Goal: Task Accomplishment & Management: Complete application form

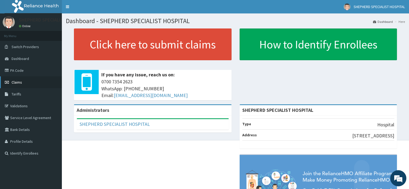
click at [18, 82] on span "Claims" at bounding box center [17, 82] width 10 height 5
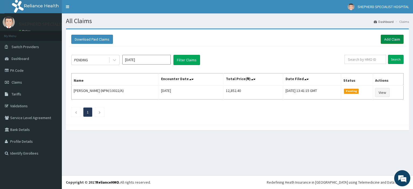
click at [391, 40] on link "Add Claim" at bounding box center [392, 39] width 23 height 9
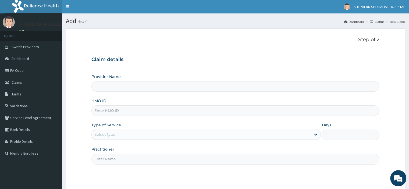
type input "SHEPHERD SPECIALIST HOSPITAL"
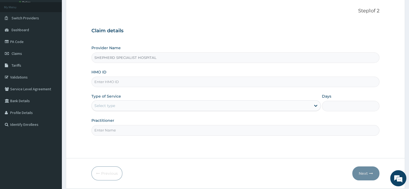
scroll to position [46, 0]
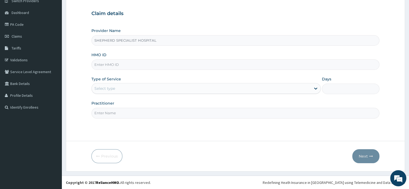
click at [150, 60] on input "HMO ID" at bounding box center [235, 64] width 288 height 10
type input "k"
type input "KSB/10803/F"
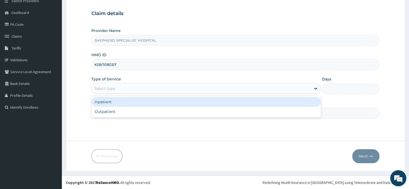
click at [134, 90] on div "Select type" at bounding box center [201, 88] width 219 height 9
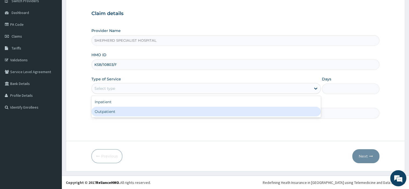
click at [115, 114] on div "Outpatient" at bounding box center [205, 112] width 229 height 10
type input "1"
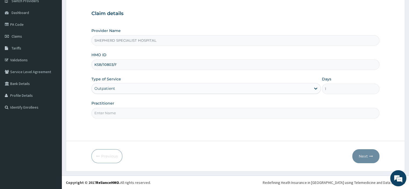
click at [115, 114] on input "Practitioner" at bounding box center [235, 113] width 288 height 10
type input "Prof [PERSON_NAME]"
click at [364, 156] on button "Next" at bounding box center [365, 156] width 27 height 14
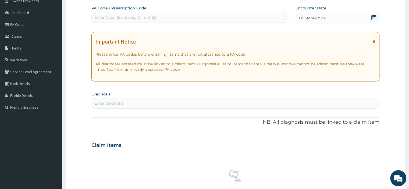
click at [373, 17] on icon at bounding box center [373, 17] width 5 height 5
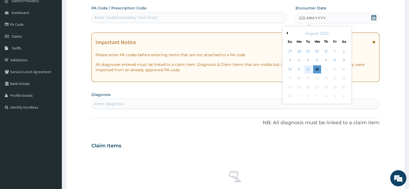
click at [309, 70] on div "12" at bounding box center [308, 69] width 8 height 8
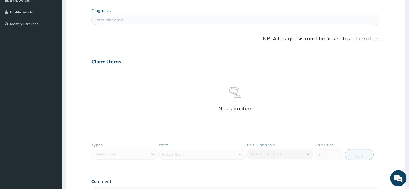
scroll to position [136, 0]
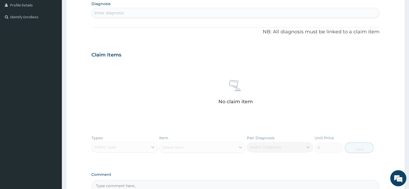
click at [124, 14] on div "Enter diagnosis" at bounding box center [235, 13] width 287 height 9
type input "MALARI"
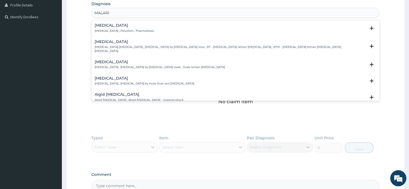
click at [109, 30] on p "[MEDICAL_DATA] , Paludism , Plasmodiosis" at bounding box center [124, 31] width 59 height 4
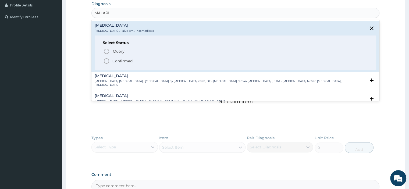
click at [114, 61] on p "Confirmed" at bounding box center [122, 60] width 20 height 5
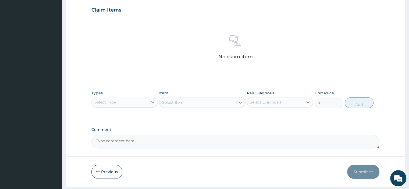
scroll to position [184, 0]
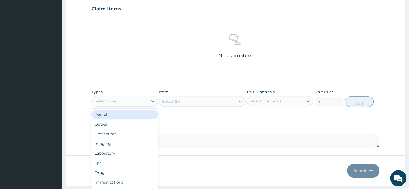
click at [140, 102] on div "Select Type" at bounding box center [120, 101] width 56 height 9
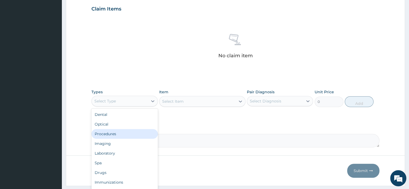
click at [127, 137] on div "Procedures" at bounding box center [124, 134] width 66 height 10
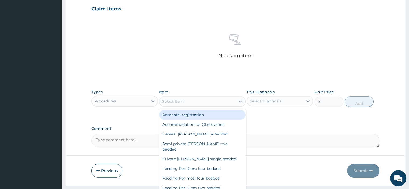
click at [192, 102] on div "Select Item" at bounding box center [197, 101] width 76 height 9
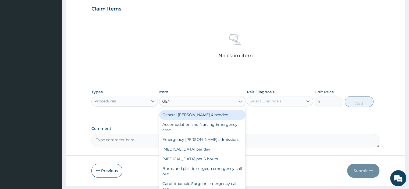
type input "GENER"
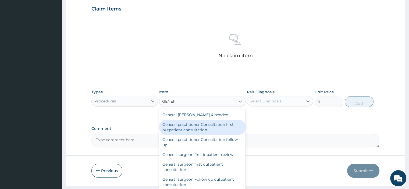
click at [188, 131] on div "General practitioner Consultation first outpatient consultation" at bounding box center [202, 127] width 86 height 15
type input "3795"
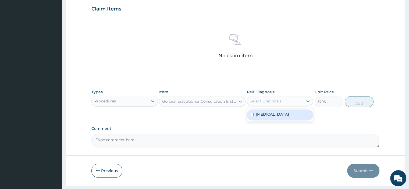
click at [272, 102] on div "Select Diagnosis" at bounding box center [265, 100] width 31 height 5
click at [268, 116] on label "[MEDICAL_DATA]" at bounding box center [272, 114] width 33 height 5
checkbox input "true"
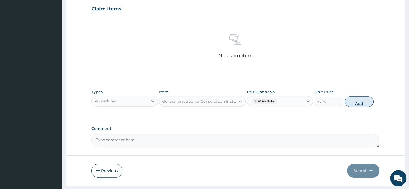
click at [360, 103] on button "Add" at bounding box center [359, 101] width 29 height 11
type input "0"
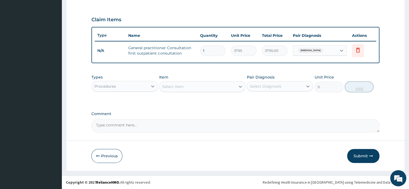
scroll to position [172, 0]
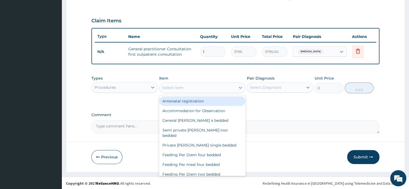
click at [214, 85] on div "Select Item" at bounding box center [197, 87] width 76 height 9
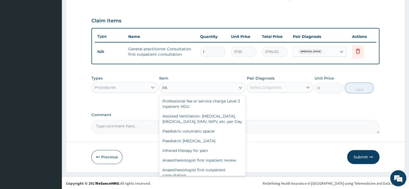
type input "P"
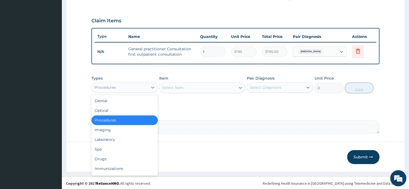
click at [144, 86] on div "Procedures" at bounding box center [120, 87] width 56 height 9
click at [108, 158] on div "Drugs" at bounding box center [124, 159] width 66 height 10
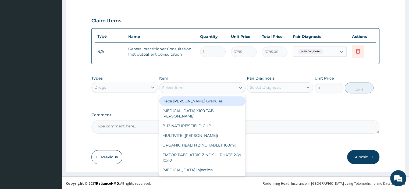
click at [180, 89] on div "Select Item" at bounding box center [197, 87] width 76 height 9
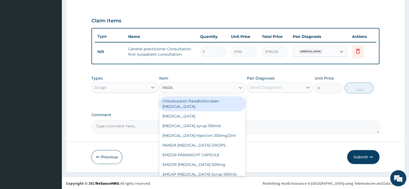
type input "PARAC"
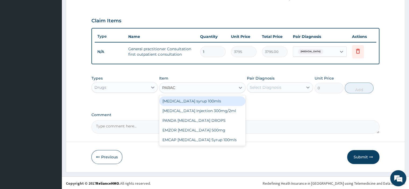
click at [208, 102] on div "[MEDICAL_DATA] syrup 100mls" at bounding box center [202, 101] width 86 height 10
type input "759"
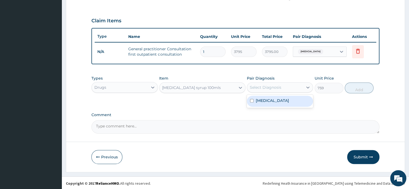
click at [286, 88] on div "Select Diagnosis" at bounding box center [275, 87] width 56 height 9
click at [276, 98] on div "[MEDICAL_DATA]" at bounding box center [280, 101] width 66 height 11
checkbox input "true"
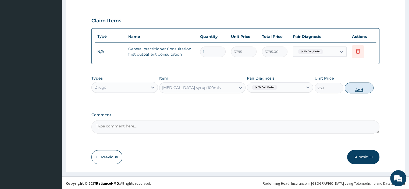
click at [355, 87] on button "Add" at bounding box center [359, 88] width 29 height 11
type input "0"
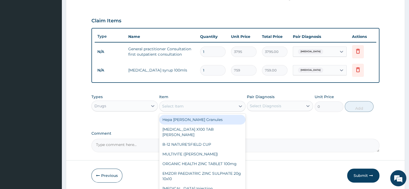
click at [184, 105] on div "Select Item" at bounding box center [197, 106] width 76 height 9
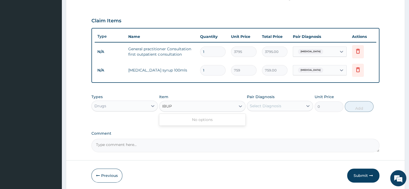
type input "IBU"
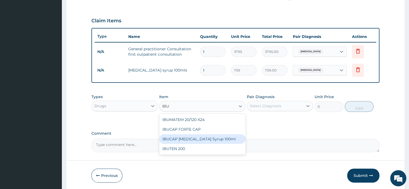
click at [186, 138] on div "IBUCAP [MEDICAL_DATA] Syrup 100ml" at bounding box center [202, 139] width 86 height 10
type input "822.25"
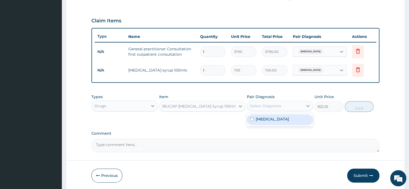
click at [271, 106] on div "Select Diagnosis" at bounding box center [265, 105] width 31 height 5
click at [264, 119] on label "[MEDICAL_DATA]" at bounding box center [272, 118] width 33 height 5
checkbox input "true"
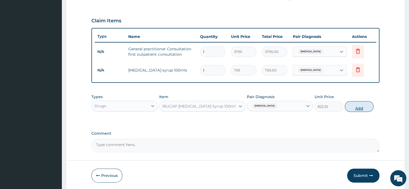
click at [358, 103] on button "Add" at bounding box center [359, 106] width 29 height 11
type input "0"
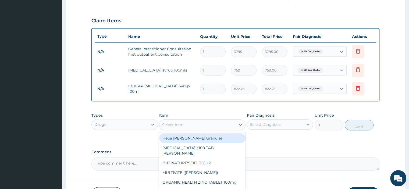
click at [208, 124] on div "Select Item" at bounding box center [197, 124] width 76 height 9
type input "ZIT"
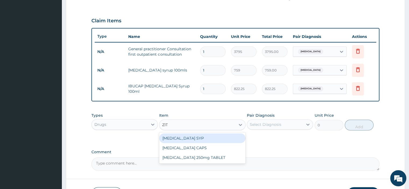
click at [195, 138] on div "[MEDICAL_DATA] SYP" at bounding box center [202, 138] width 86 height 10
type input "9867"
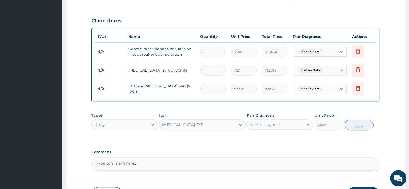
click at [266, 125] on div "Select Diagnosis" at bounding box center [265, 124] width 31 height 5
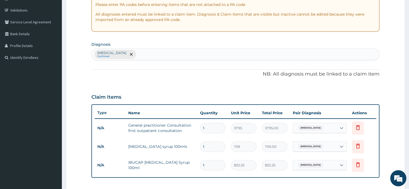
scroll to position [93, 0]
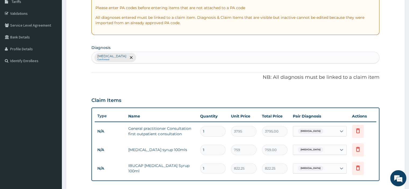
click at [152, 59] on div "[MEDICAL_DATA] Confirmed" at bounding box center [235, 57] width 287 height 11
type input "J"
type input "UPPER RES"
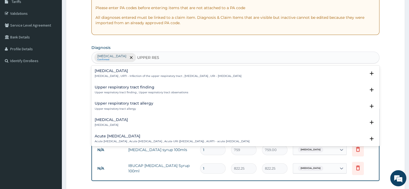
click at [131, 74] on p "[MEDICAL_DATA] , URTI - Infection of the upper respiratory tract , [MEDICAL_DAT…" at bounding box center [168, 76] width 147 height 4
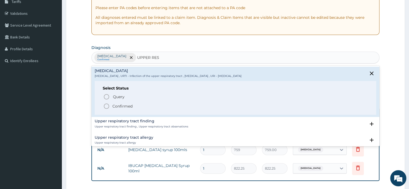
click at [117, 105] on p "Confirmed" at bounding box center [122, 106] width 20 height 5
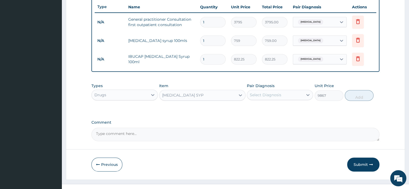
scroll to position [204, 0]
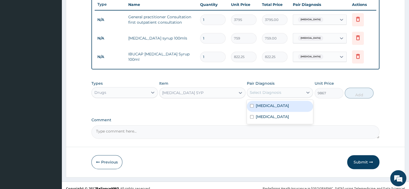
click at [269, 93] on div "Select Diagnosis" at bounding box center [265, 92] width 31 height 5
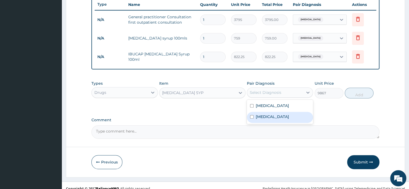
click at [259, 116] on label "[MEDICAL_DATA]" at bounding box center [272, 116] width 33 height 5
checkbox input "true"
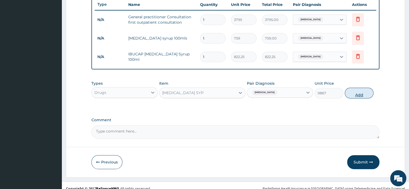
click at [356, 93] on button "Add" at bounding box center [359, 93] width 29 height 11
type input "0"
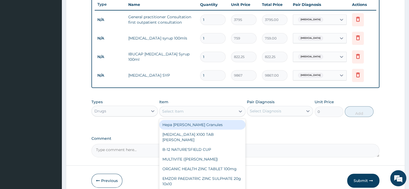
click at [200, 113] on div "Select Item" at bounding box center [197, 111] width 76 height 9
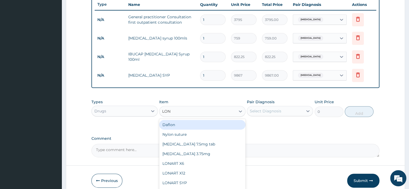
type input "[PERSON_NAME]"
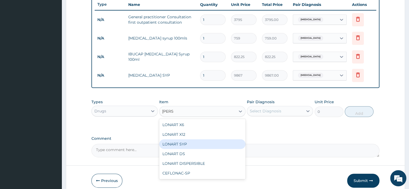
click at [182, 145] on div "LONART SYP" at bounding box center [202, 144] width 86 height 10
type input "2909.5"
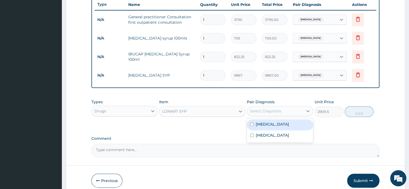
click at [289, 114] on div "Select Diagnosis" at bounding box center [275, 111] width 56 height 9
click at [272, 123] on div "[MEDICAL_DATA]" at bounding box center [280, 124] width 66 height 11
checkbox input "true"
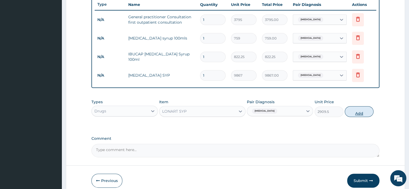
click at [358, 112] on button "Add" at bounding box center [359, 111] width 29 height 11
type input "0"
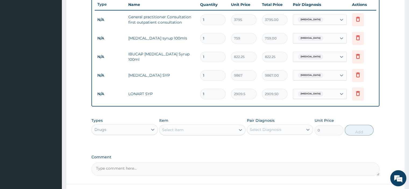
scroll to position [246, 0]
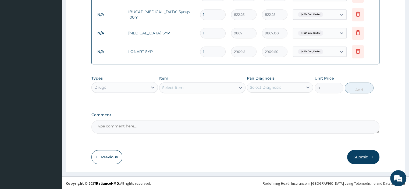
click at [360, 157] on button "Submit" at bounding box center [363, 157] width 32 height 14
